Goal: Navigation & Orientation: Find specific page/section

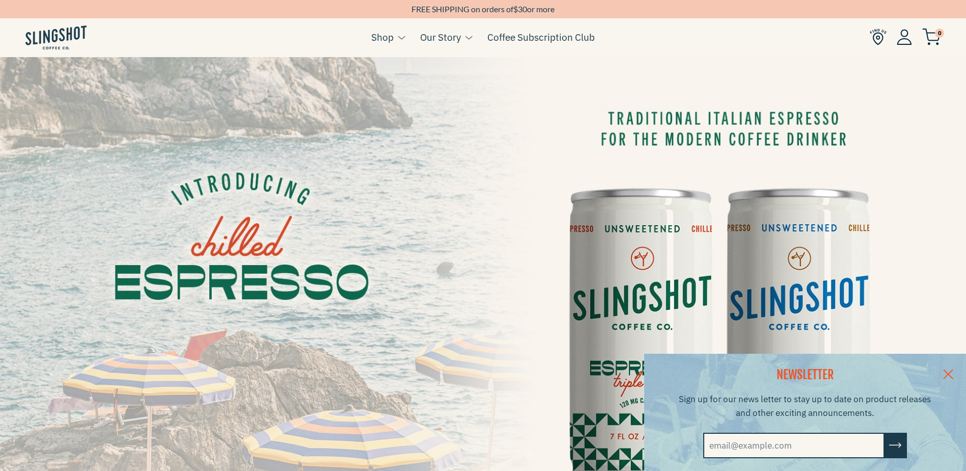
click at [959, 373] on link at bounding box center [948, 372] width 36 height 39
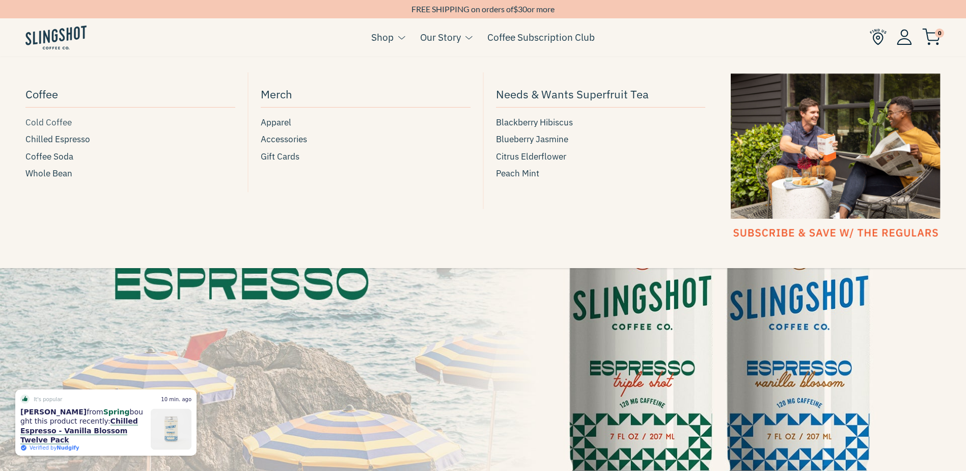
click at [64, 123] on span "Cold Coffee" at bounding box center [48, 123] width 46 height 14
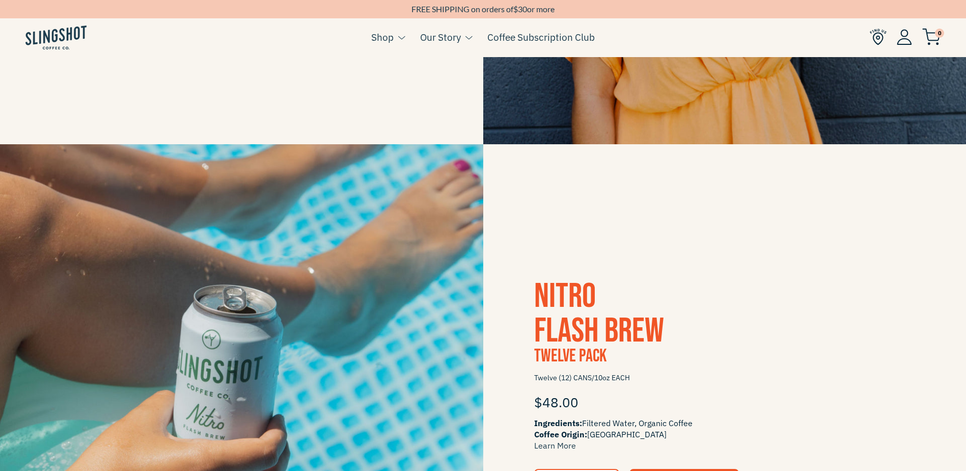
scroll to position [306, 0]
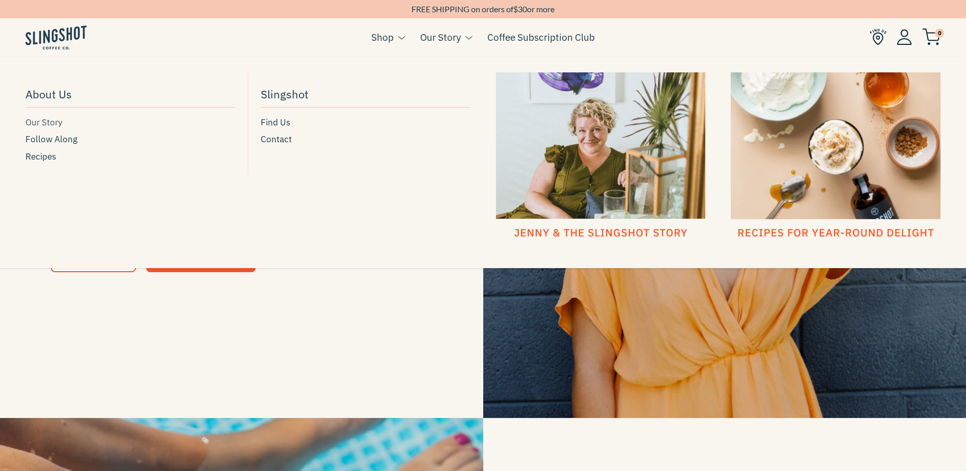
click at [65, 125] on link "Our Story" at bounding box center [130, 123] width 210 height 14
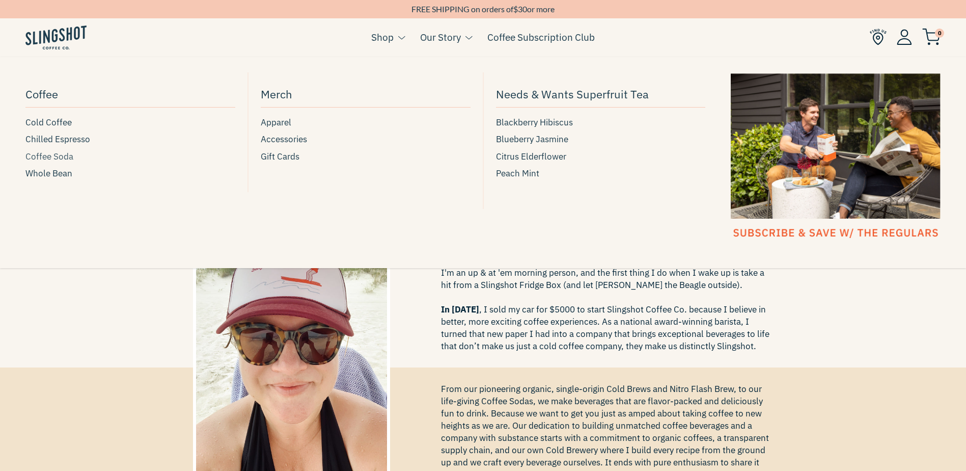
click at [60, 159] on span "Coffee Soda" at bounding box center [49, 157] width 48 height 14
